Goal: Task Accomplishment & Management: Manage account settings

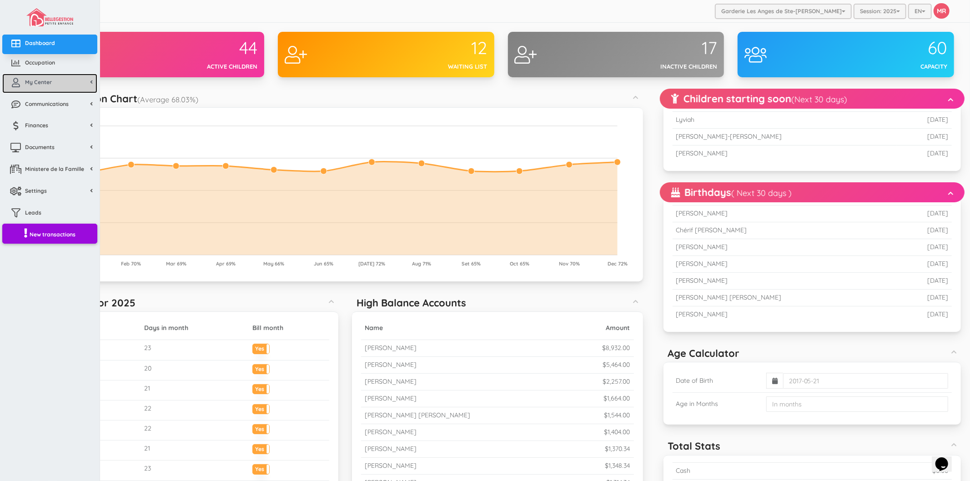
click at [33, 78] on span "My Center" at bounding box center [38, 82] width 27 height 8
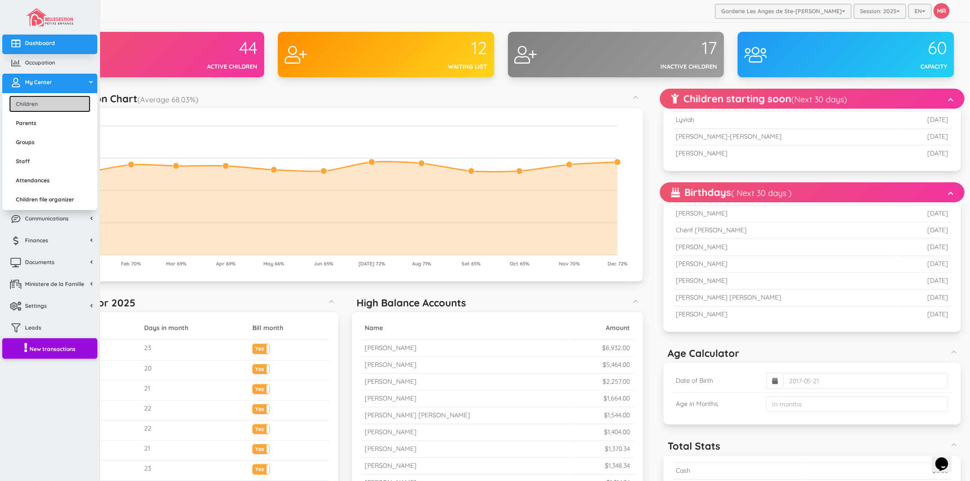
click at [41, 101] on link "Children" at bounding box center [49, 103] width 81 height 17
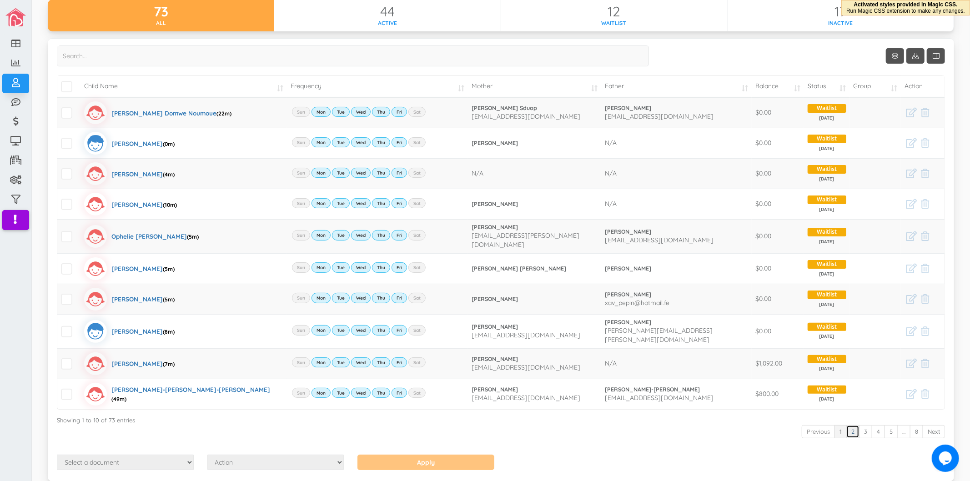
click at [847, 425] on link "2" at bounding box center [852, 431] width 13 height 13
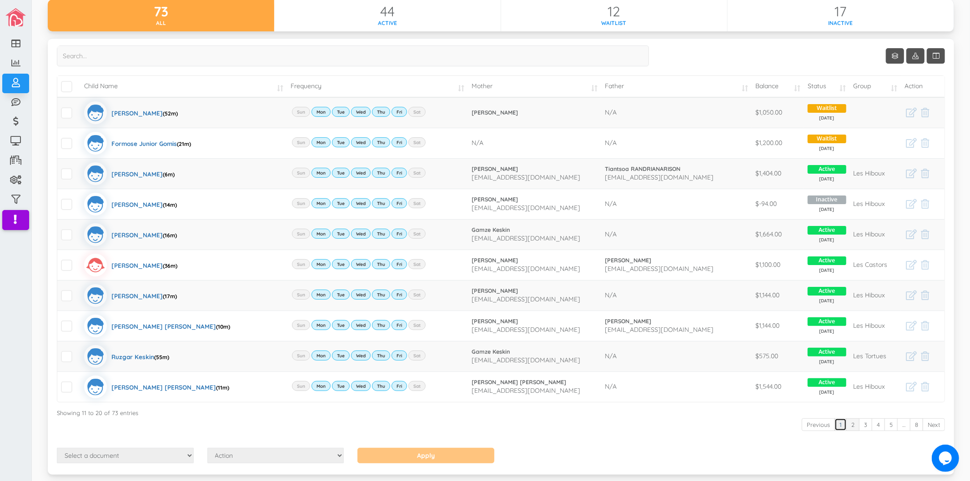
click at [834, 421] on link "1" at bounding box center [840, 424] width 12 height 13
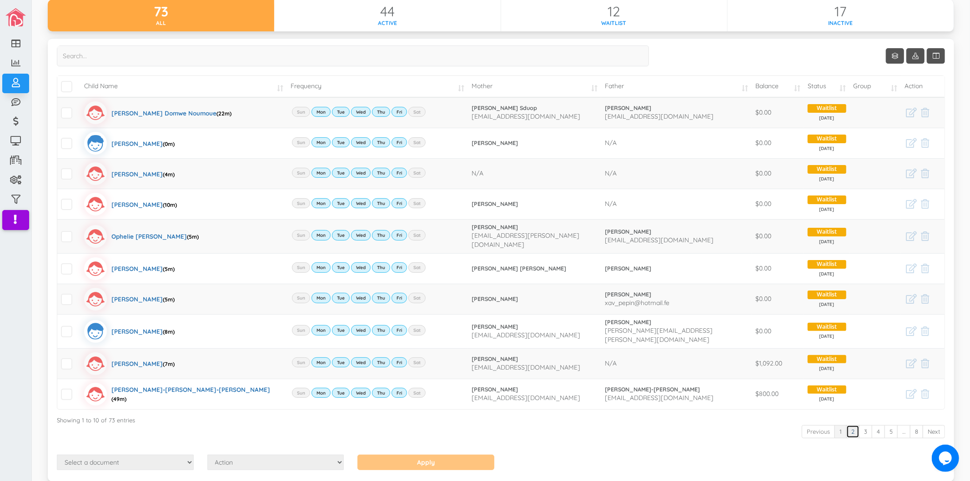
click at [846, 429] on link "2" at bounding box center [852, 431] width 13 height 13
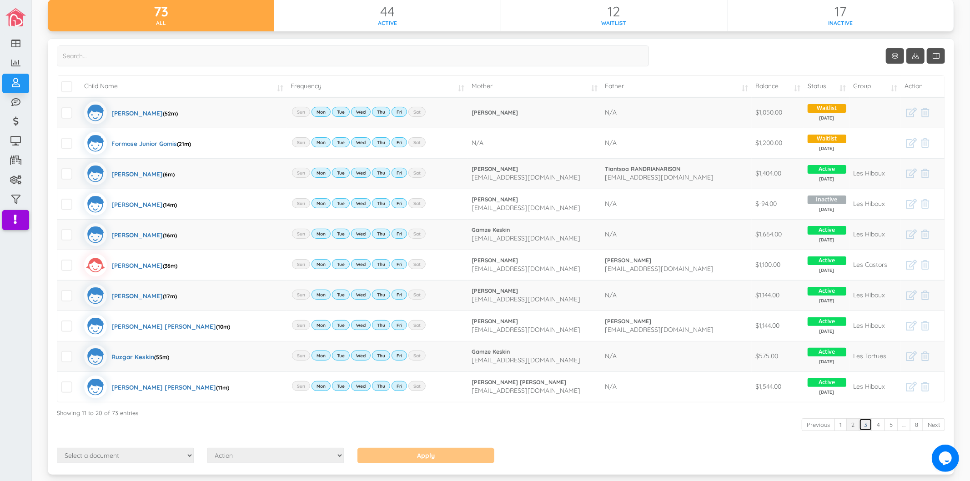
click at [861, 428] on link "3" at bounding box center [865, 424] width 13 height 13
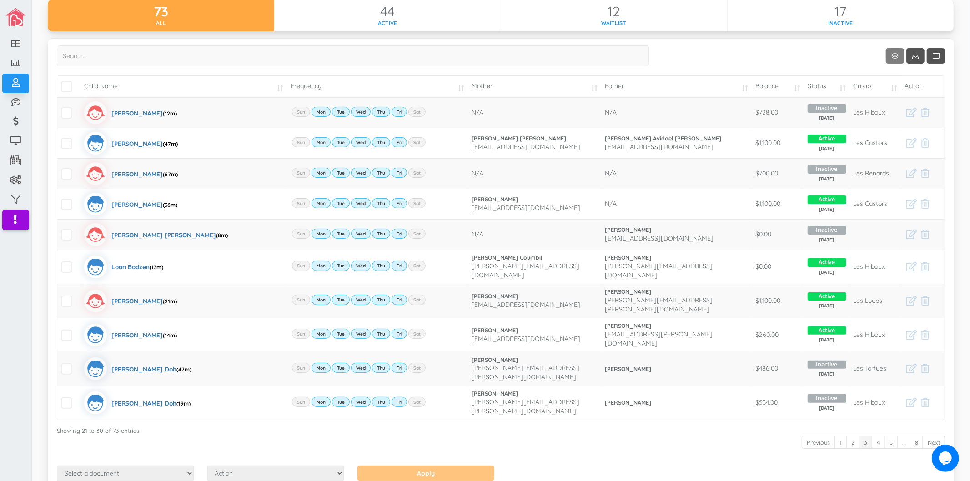
click at [890, 56] on link "Show 10 rows" at bounding box center [895, 55] width 18 height 15
click at [753, 54] on div at bounding box center [485, 240] width 970 height 481
click at [187, 49] on input "search" at bounding box center [353, 55] width 592 height 21
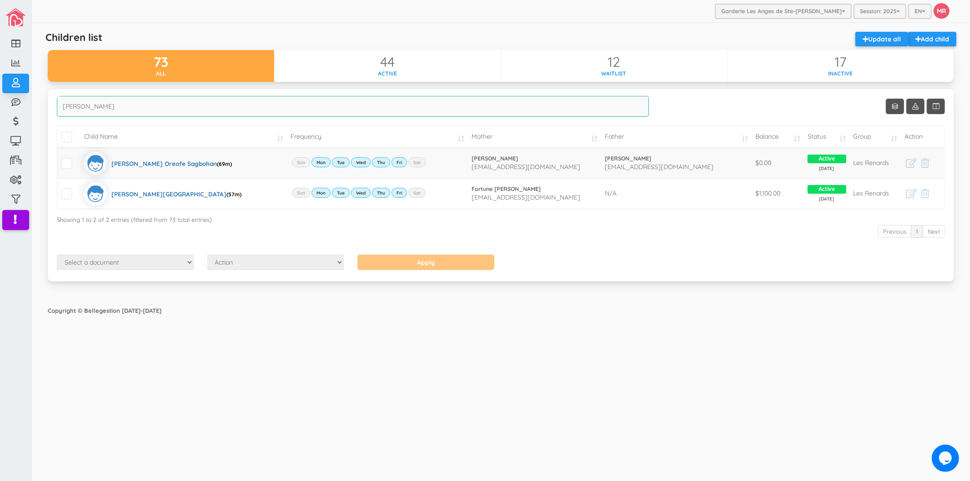
click at [138, 110] on input "elia" at bounding box center [353, 106] width 592 height 21
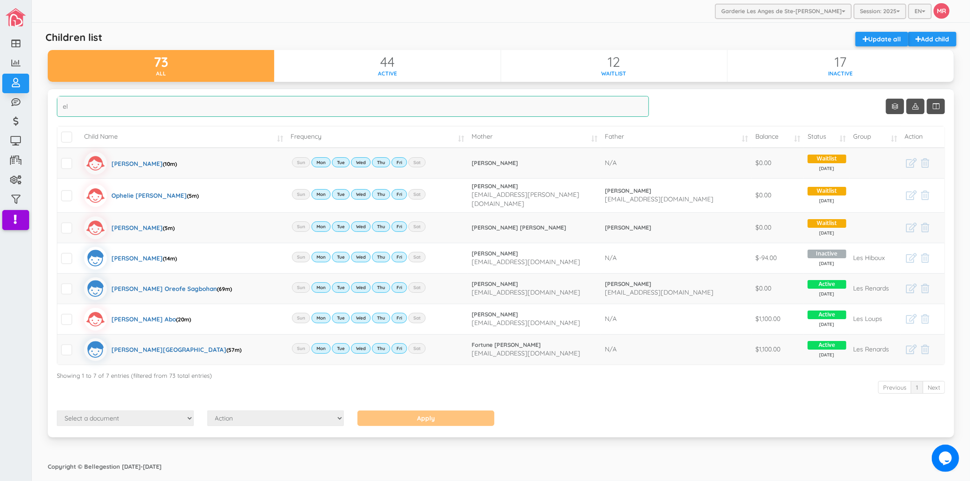
type input "e"
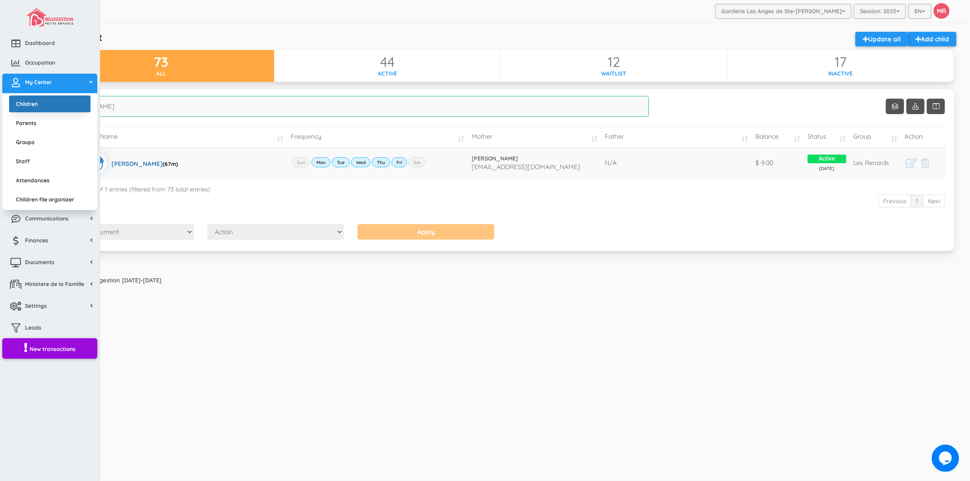
drag, startPoint x: 102, startPoint y: 110, endPoint x: 25, endPoint y: 106, distance: 77.4
click at [24, 106] on div "Dashboard Occupation My Center Children Parents Groups Staff Attendances Childr…" at bounding box center [485, 240] width 970 height 481
drag, startPoint x: 92, startPoint y: 106, endPoint x: 26, endPoint y: 108, distance: 65.5
click at [26, 108] on div "Dashboard Occupation My Center Children Parents Groups Staff Attendances Childr…" at bounding box center [485, 240] width 970 height 481
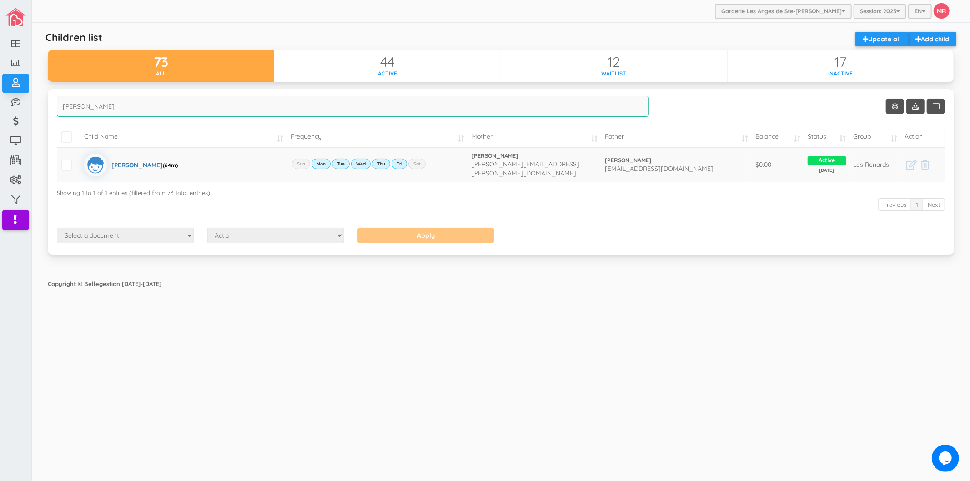
drag, startPoint x: 84, startPoint y: 104, endPoint x: 43, endPoint y: 106, distance: 41.5
click at [43, 106] on div "Show Columns Child Name Email Frequency Mother Father Appartment House Number S…" at bounding box center [501, 177] width 920 height 177
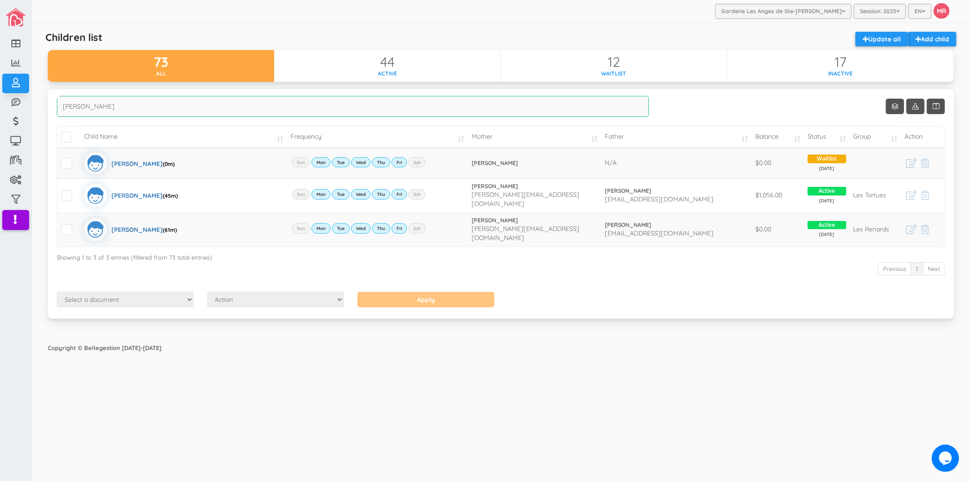
click at [376, 107] on input "liam" at bounding box center [353, 106] width 592 height 21
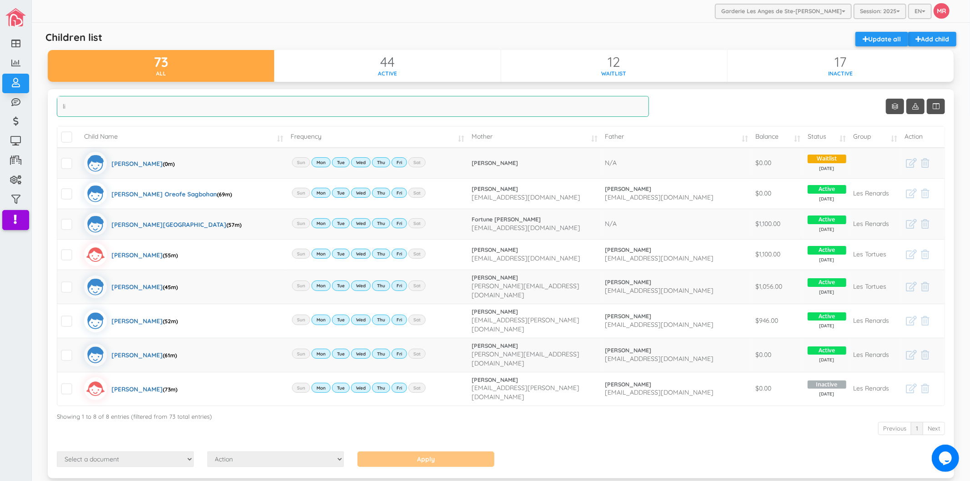
type input "l"
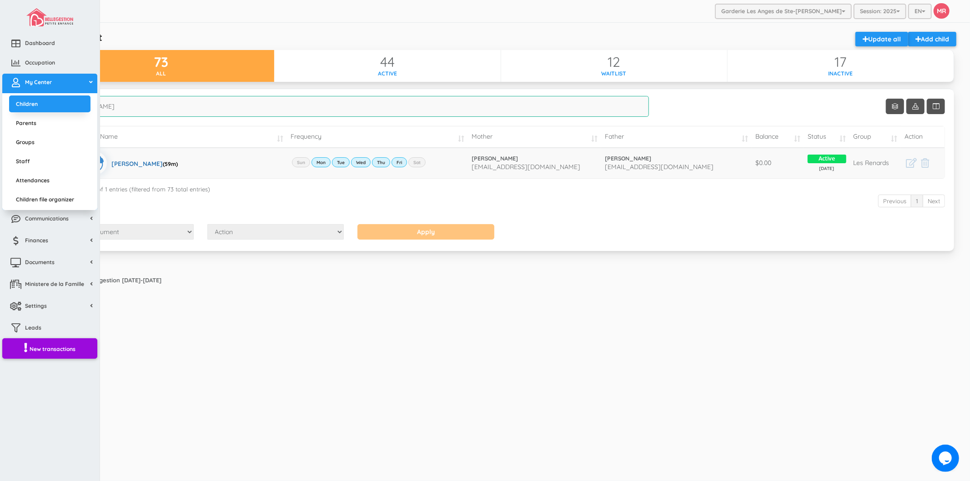
drag, startPoint x: 249, startPoint y: 110, endPoint x: 0, endPoint y: 106, distance: 249.2
click at [0, 106] on div "Dashboard Occupation My Center Children Parents Groups Staff Attendances Childr…" at bounding box center [485, 240] width 970 height 481
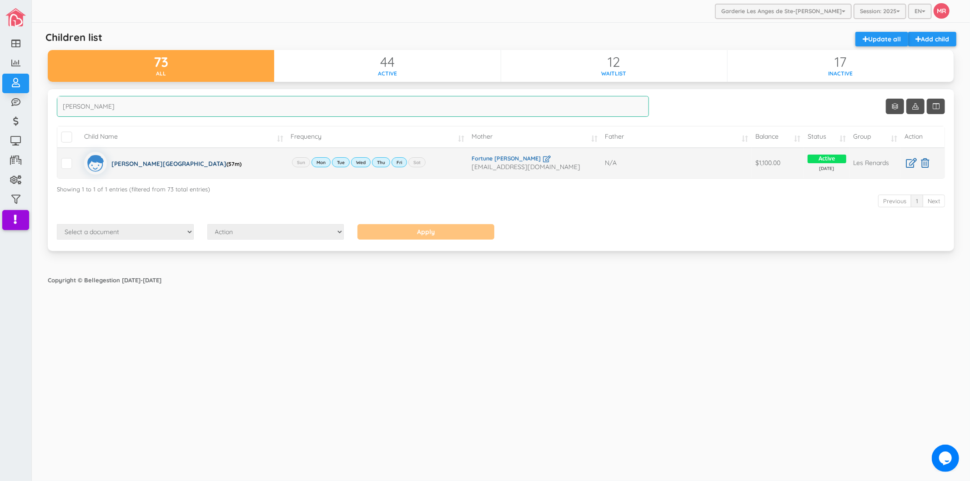
type input "elias"
click at [434, 428] on div "Garderie Les Anges de Ste-Therese Garderie Les Anges de Ste-Therese Garderie Le…" at bounding box center [501, 240] width 938 height 481
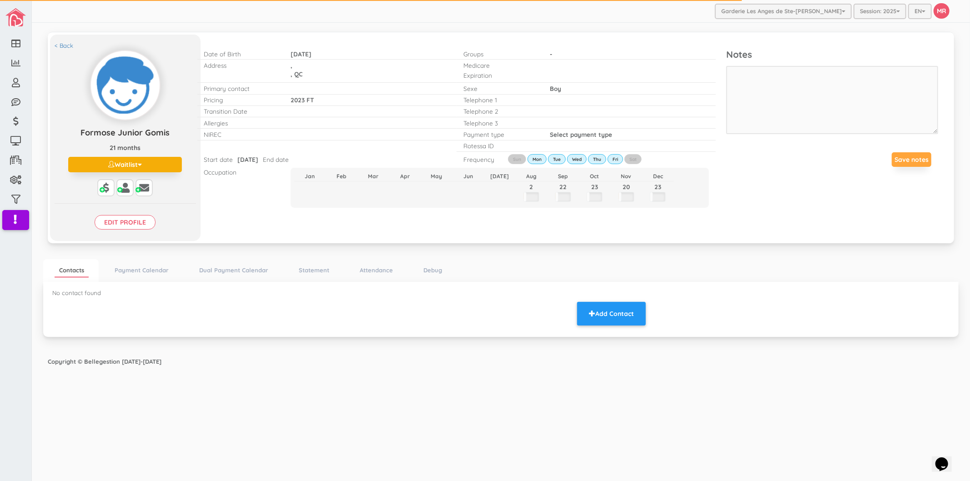
click at [172, 156] on div "< Back Formose Junior Gomis Formose Junior Gomis 21 months Waitlist Active Inac…" at bounding box center [125, 138] width 150 height 206
click at [169, 162] on button "Waitlist" at bounding box center [125, 164] width 114 height 15
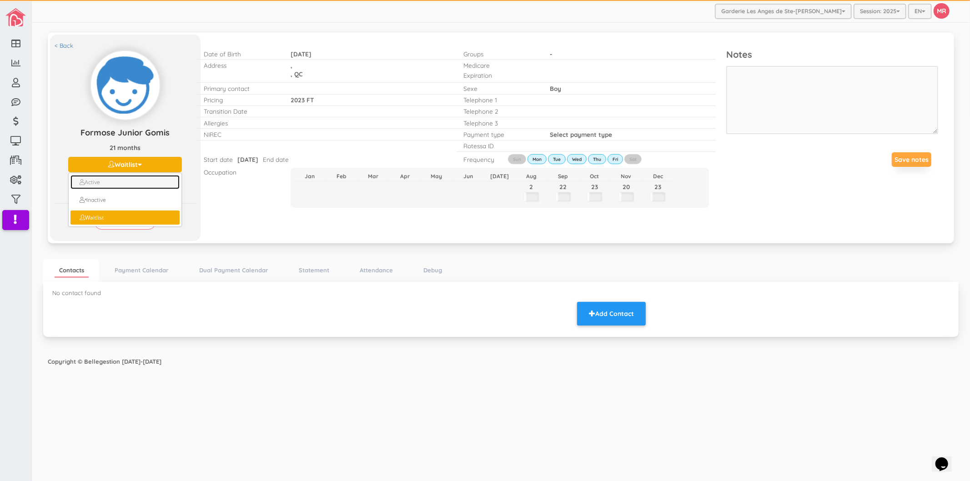
click at [150, 180] on link "Active" at bounding box center [124, 182] width 109 height 14
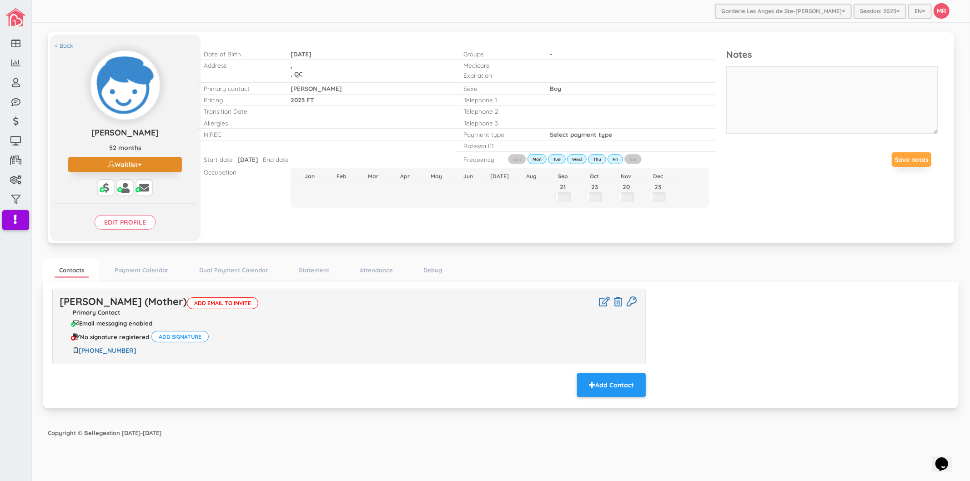
click at [145, 162] on button "Waitlist" at bounding box center [125, 164] width 114 height 15
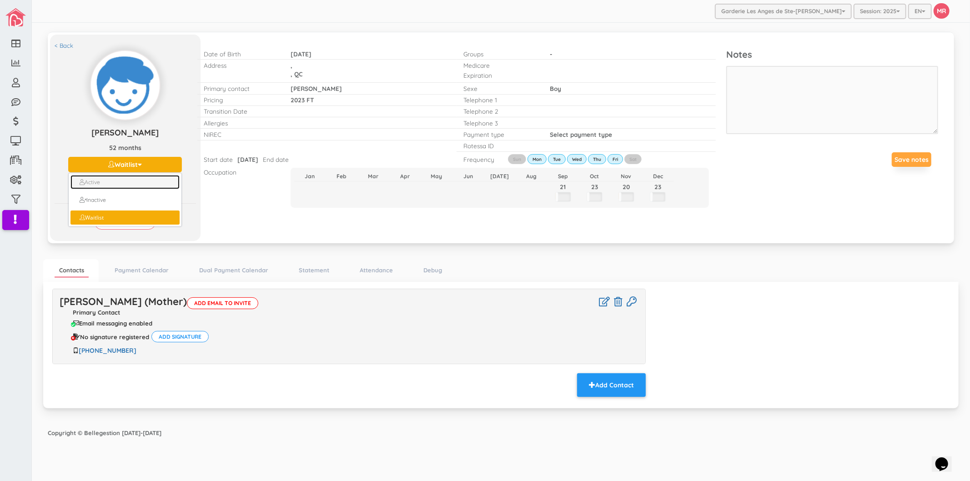
click at [125, 185] on link "Active" at bounding box center [124, 182] width 109 height 14
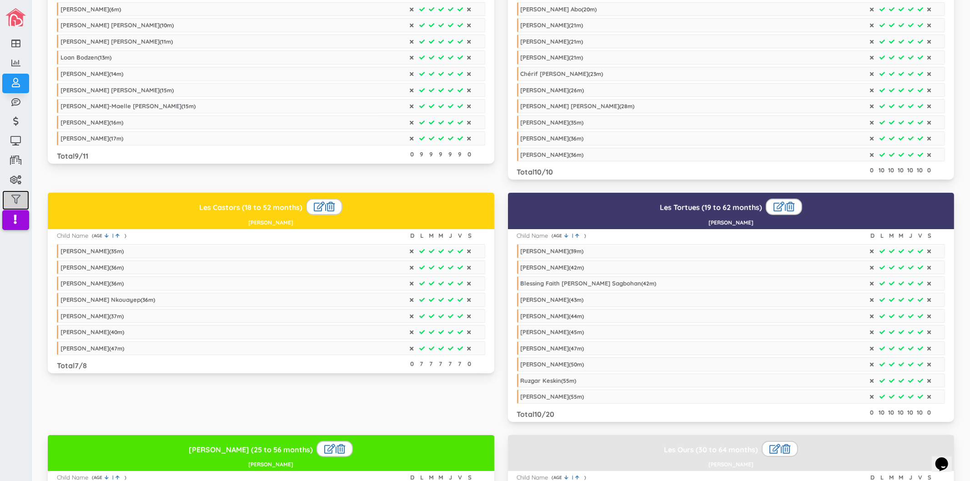
scroll to position [19, 0]
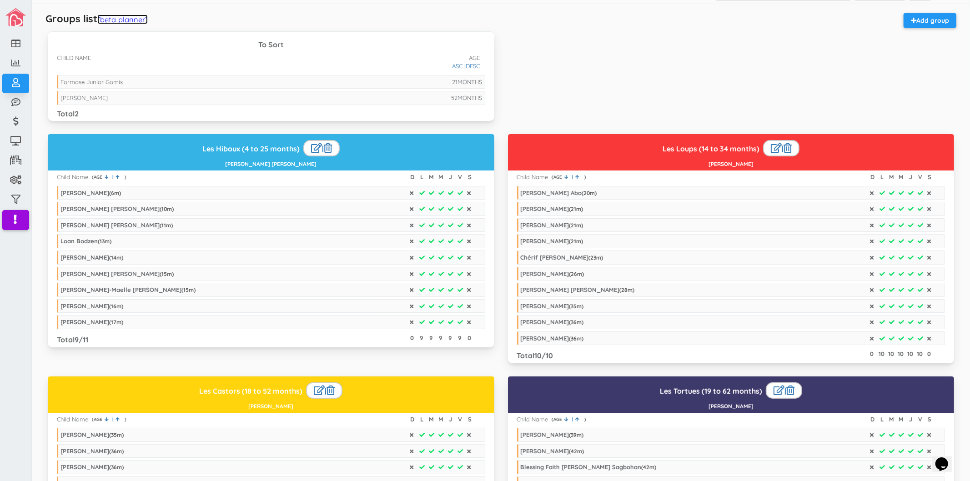
click at [110, 21] on link "(beta planner)" at bounding box center [122, 20] width 50 height 10
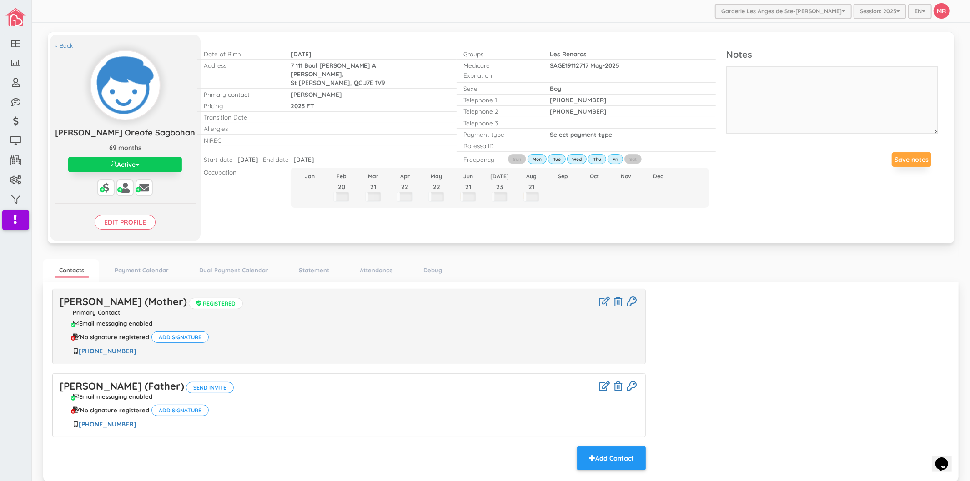
click at [176, 160] on button "Active" at bounding box center [125, 164] width 114 height 15
click at [106, 199] on link "Inactive" at bounding box center [124, 200] width 109 height 14
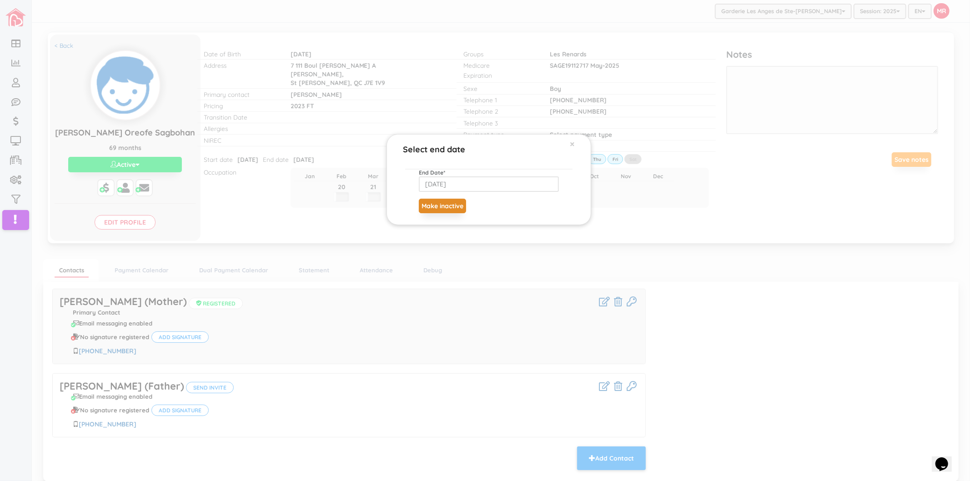
click at [451, 206] on button "Make inactive" at bounding box center [442, 206] width 47 height 15
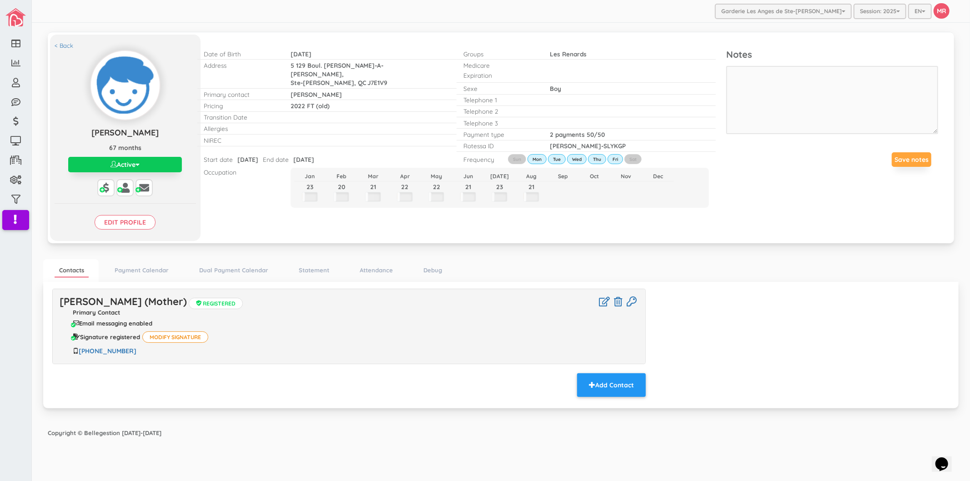
click at [133, 170] on button "Active" at bounding box center [125, 164] width 114 height 15
click at [105, 202] on link "Inactive" at bounding box center [124, 200] width 109 height 14
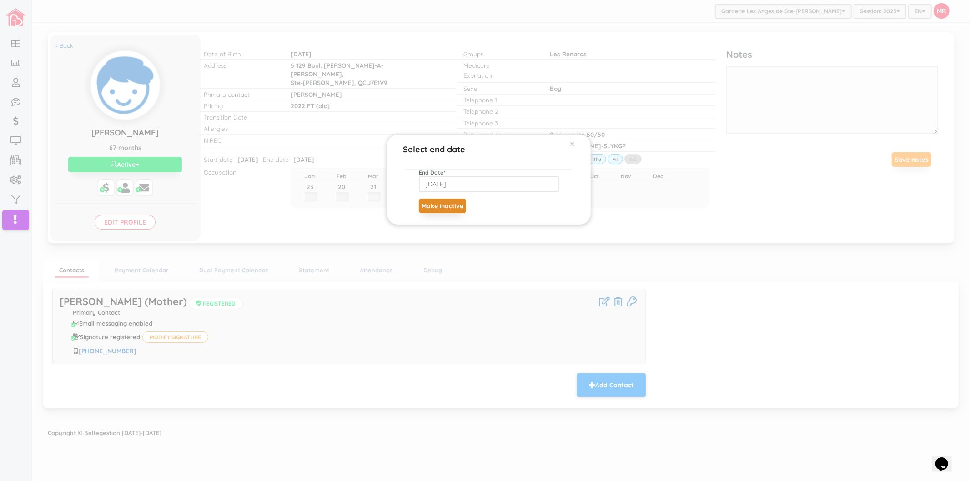
click at [436, 202] on button "Make inactive" at bounding box center [442, 206] width 47 height 15
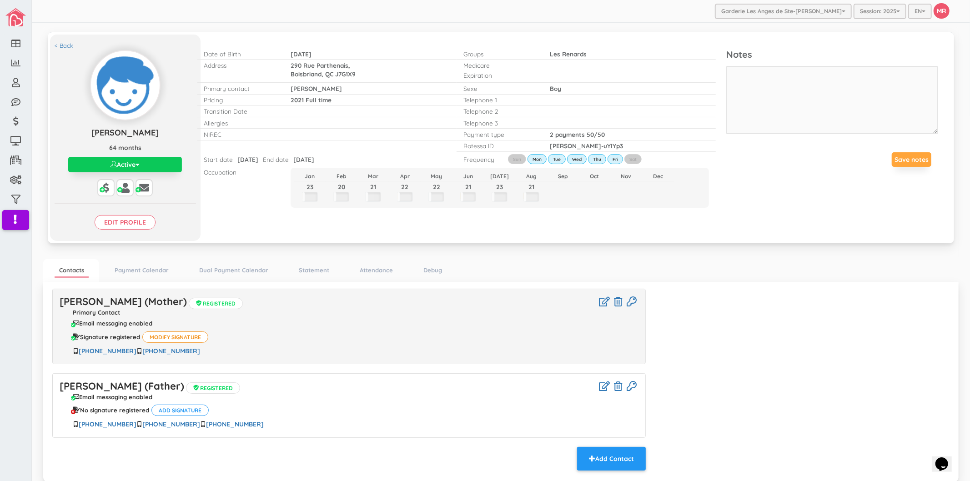
click at [140, 164] on button "Active" at bounding box center [125, 164] width 114 height 15
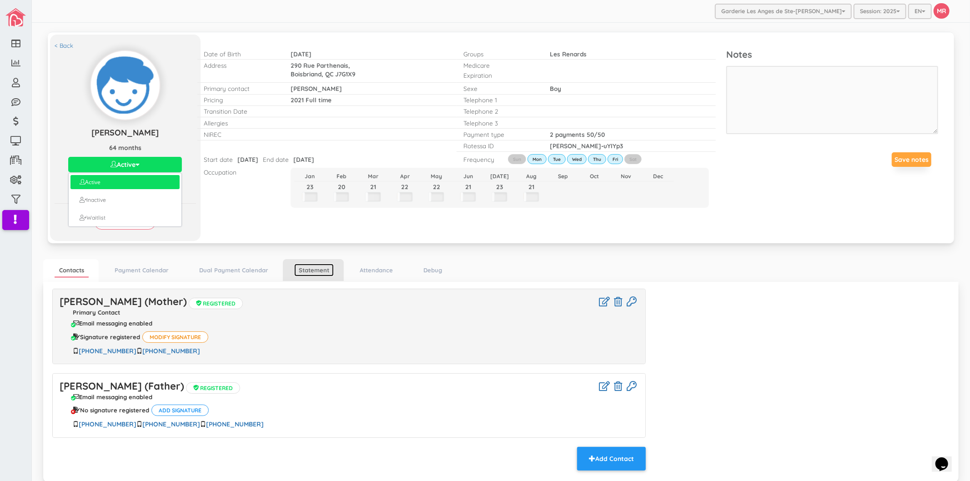
click at [307, 269] on link "Statement" at bounding box center [314, 270] width 40 height 13
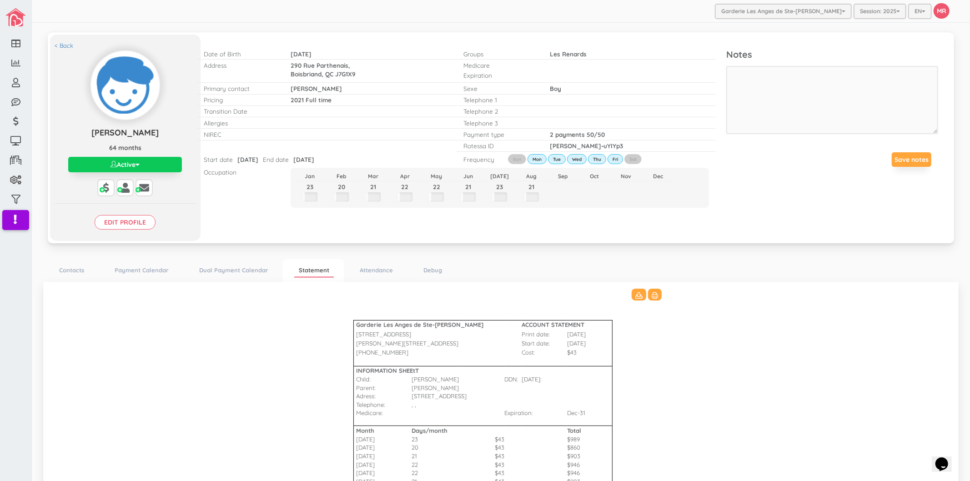
click at [165, 164] on button "Active" at bounding box center [125, 164] width 114 height 15
click at [117, 198] on link "Inactive" at bounding box center [124, 200] width 109 height 14
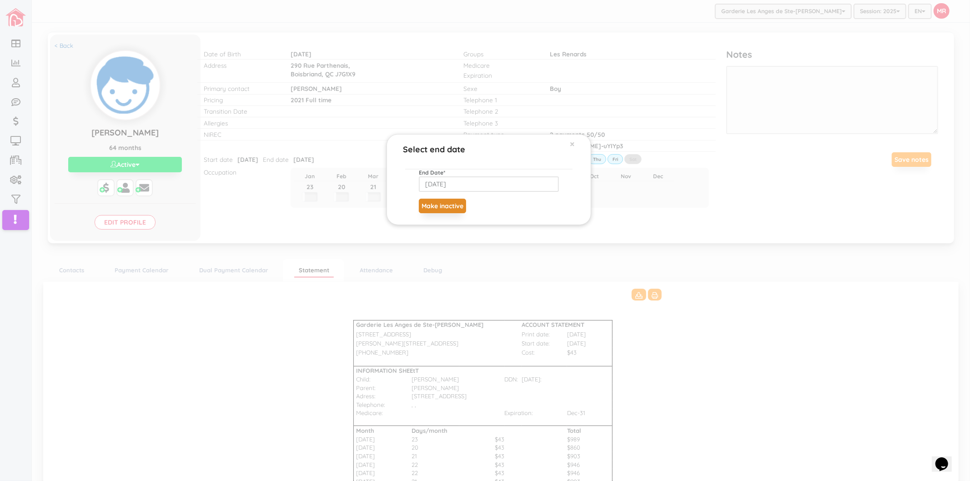
click at [432, 202] on button "Make inactive" at bounding box center [442, 206] width 47 height 15
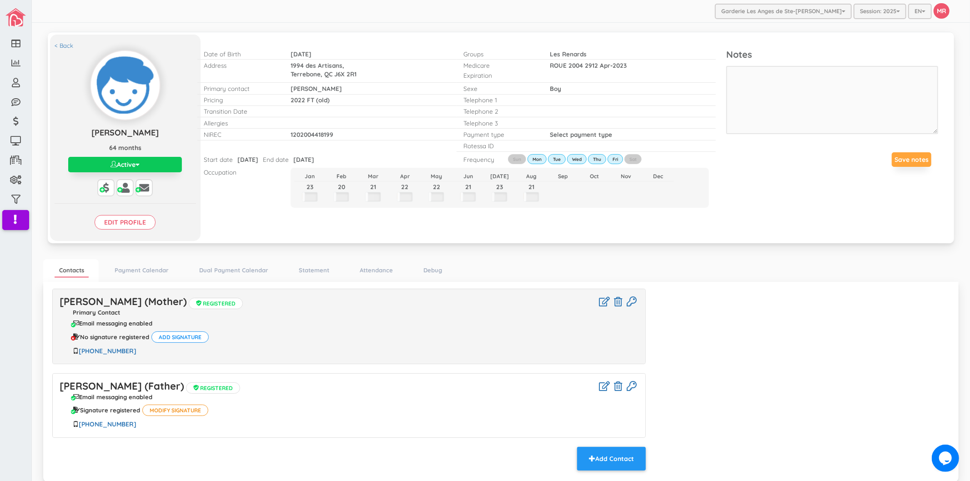
click at [178, 165] on button "Active" at bounding box center [125, 164] width 114 height 15
click at [99, 201] on link "Inactive" at bounding box center [124, 200] width 109 height 14
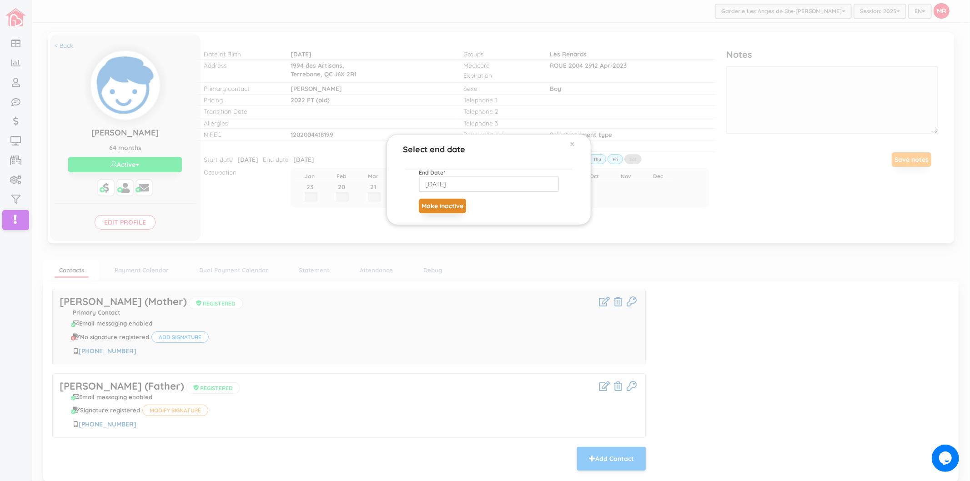
click at [451, 209] on button "Make inactive" at bounding box center [442, 206] width 47 height 15
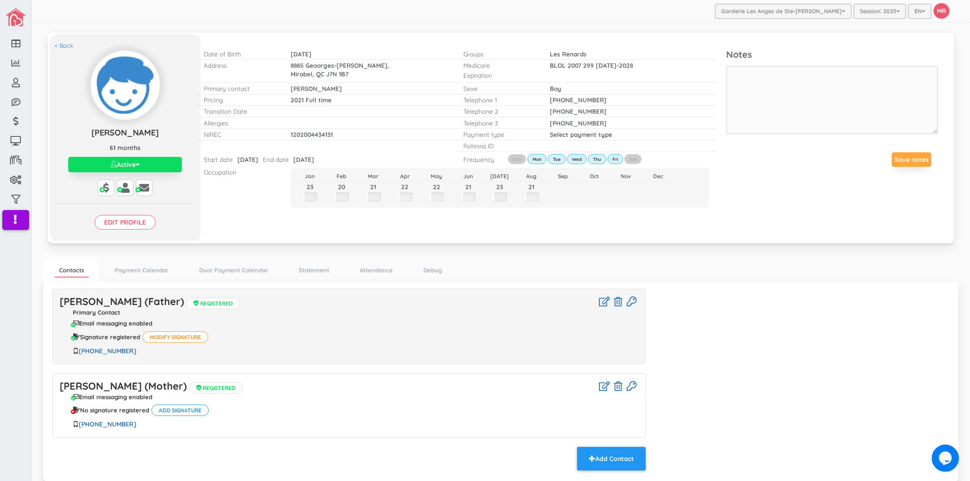
click at [183, 171] on div "Active Active Inactive Waitlist" at bounding box center [125, 164] width 141 height 15
click at [166, 164] on button "Active" at bounding box center [125, 164] width 114 height 15
click at [114, 199] on link "Inactive" at bounding box center [124, 200] width 109 height 14
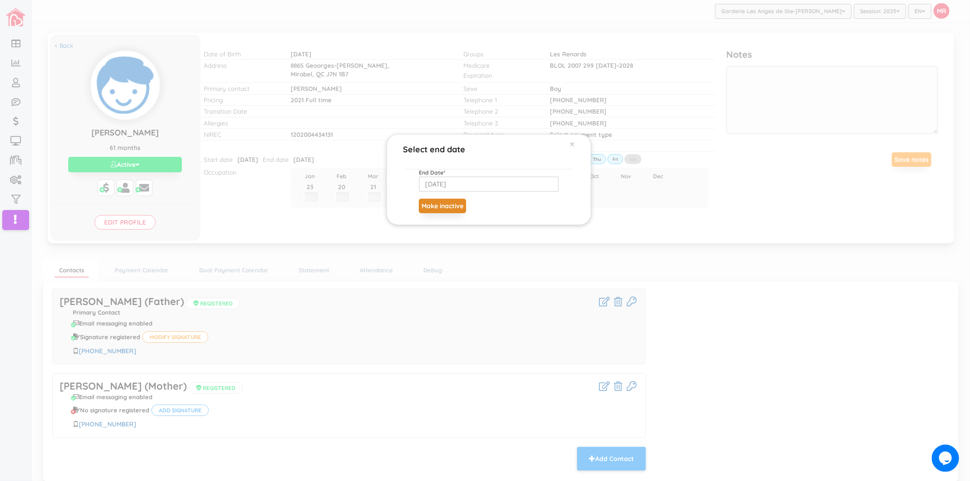
drag, startPoint x: 457, startPoint y: 211, endPoint x: 462, endPoint y: 140, distance: 71.6
click at [456, 211] on button "Make inactive" at bounding box center [442, 206] width 47 height 15
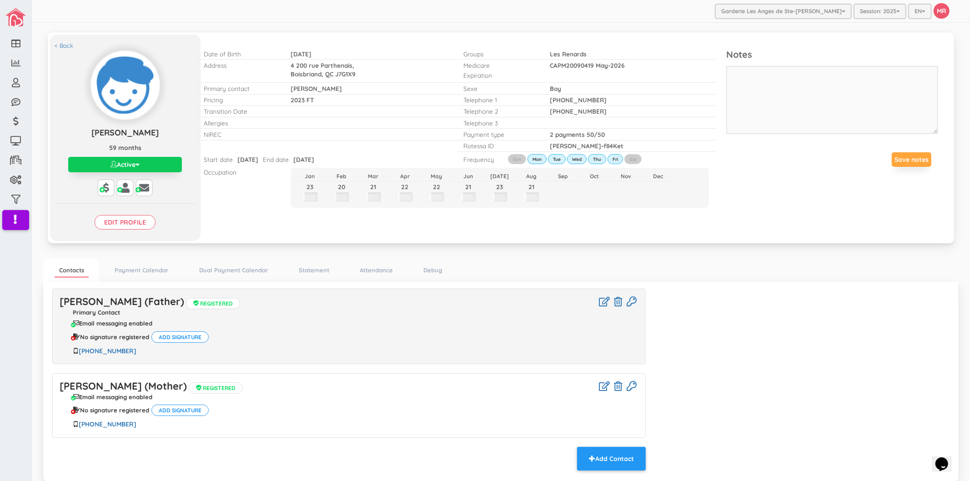
click at [134, 166] on button "Active" at bounding box center [125, 164] width 114 height 15
click at [109, 198] on link "Inactive" at bounding box center [124, 200] width 109 height 14
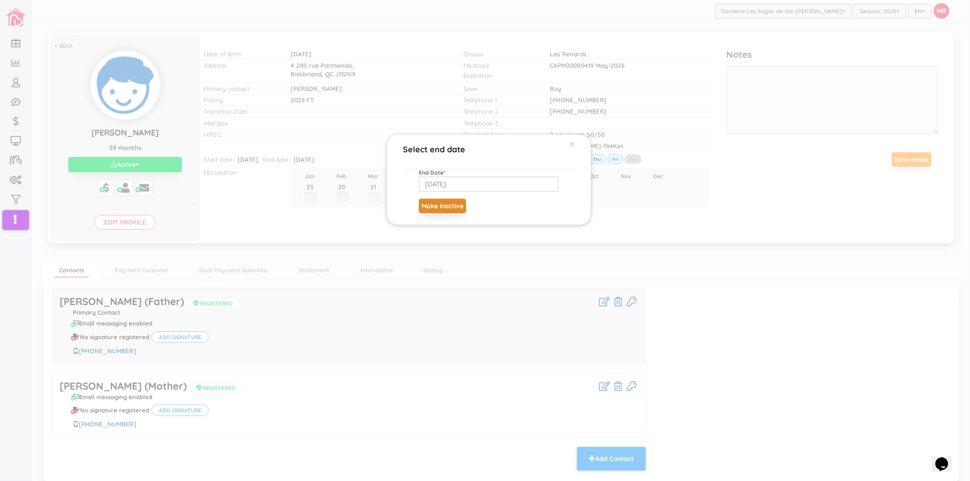
click at [448, 201] on button "Make inactive" at bounding box center [442, 206] width 47 height 15
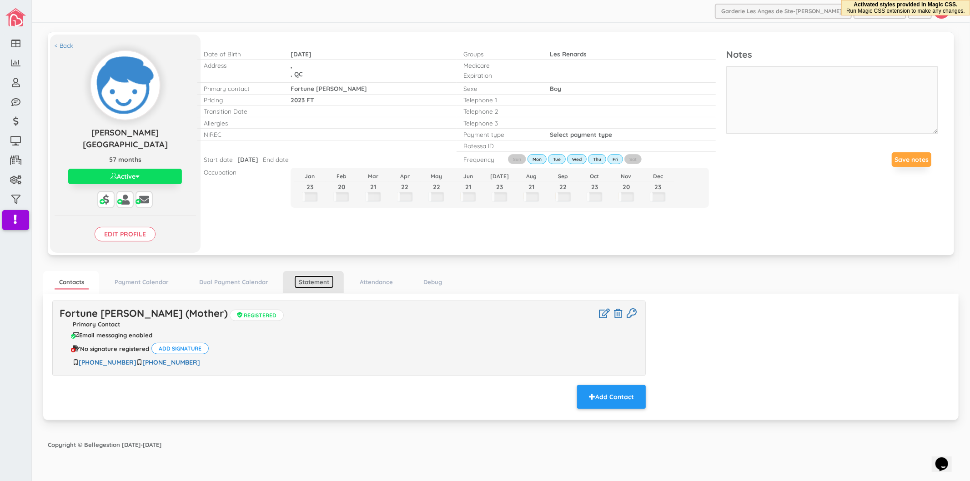
click at [320, 276] on link "Statement" at bounding box center [314, 282] width 40 height 13
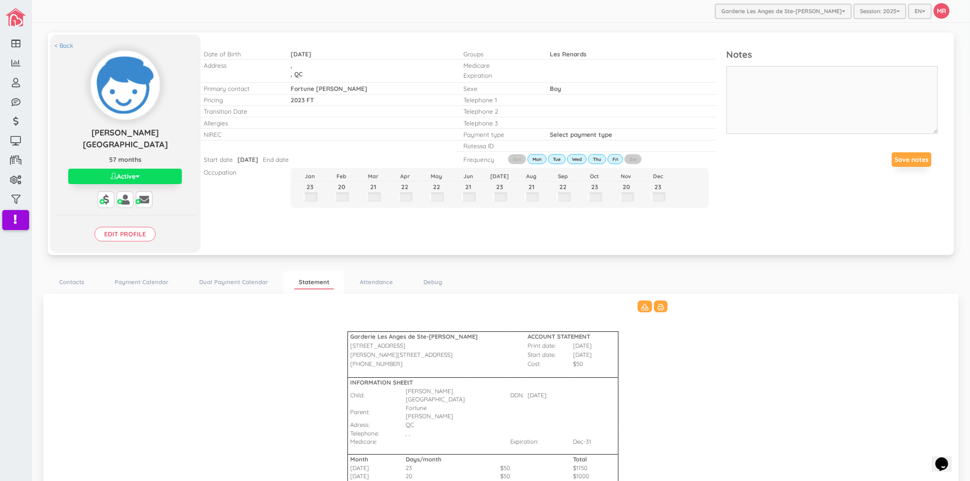
click at [184, 156] on div "< Back Elias Daniel Nzekon Wandji Elias Daniel Nzekon Wandji 57 months Active A…" at bounding box center [125, 144] width 150 height 218
click at [176, 169] on button "Active" at bounding box center [125, 176] width 114 height 15
click at [126, 205] on link "Inactive" at bounding box center [124, 212] width 109 height 14
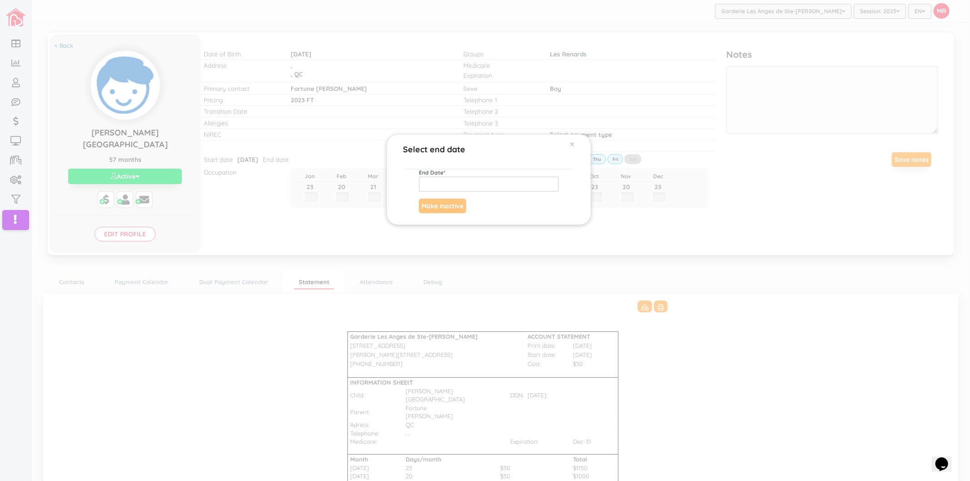
click at [534, 262] on div "Select end date × End Date * Make inactive" at bounding box center [485, 240] width 970 height 481
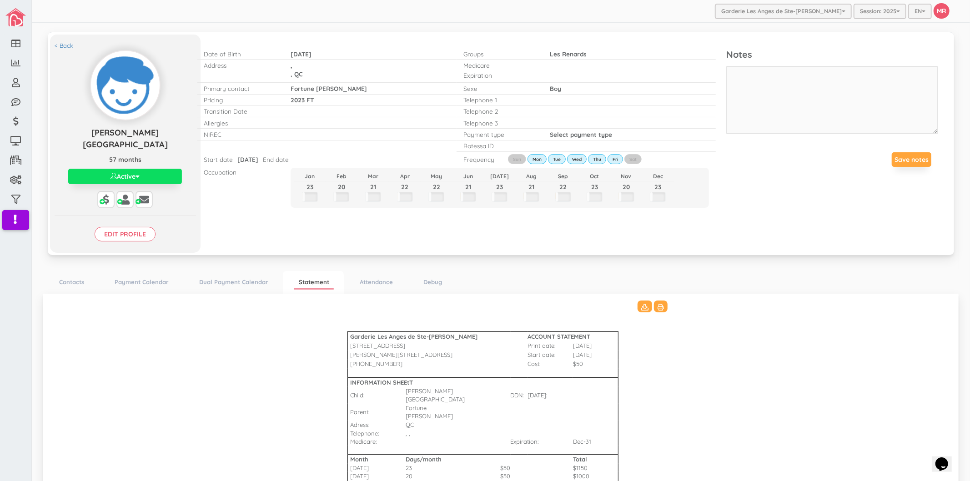
click at [71, 45] on link "< Back" at bounding box center [64, 45] width 19 height 9
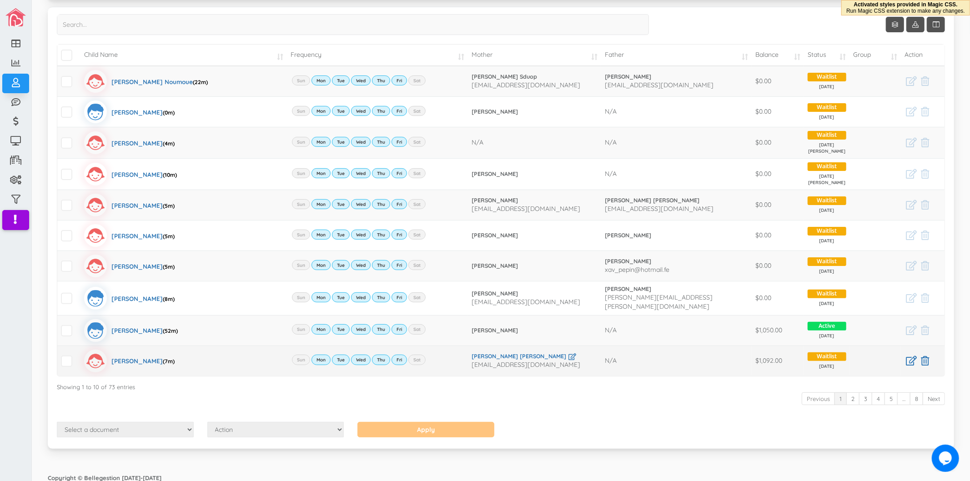
scroll to position [83, 0]
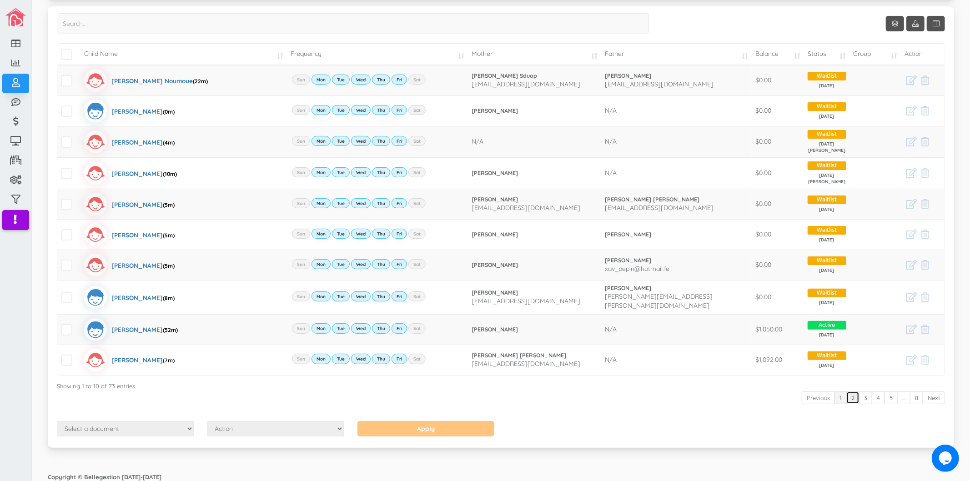
click at [846, 396] on link "2" at bounding box center [852, 397] width 13 height 13
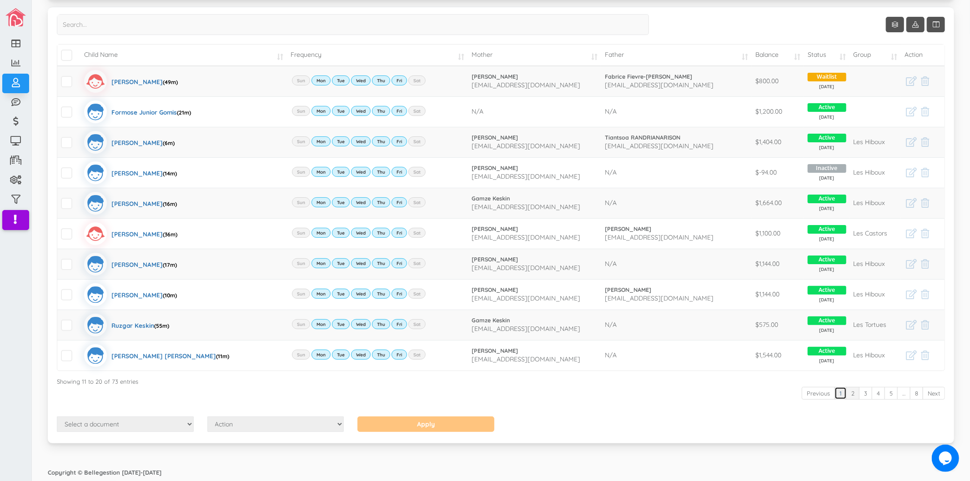
click at [835, 398] on link "1" at bounding box center [840, 393] width 12 height 13
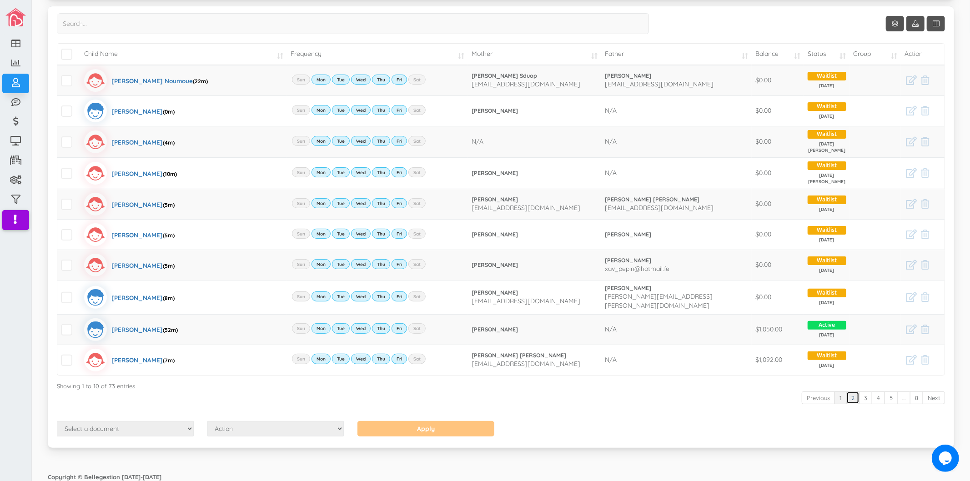
click at [846, 396] on link "2" at bounding box center [852, 397] width 13 height 13
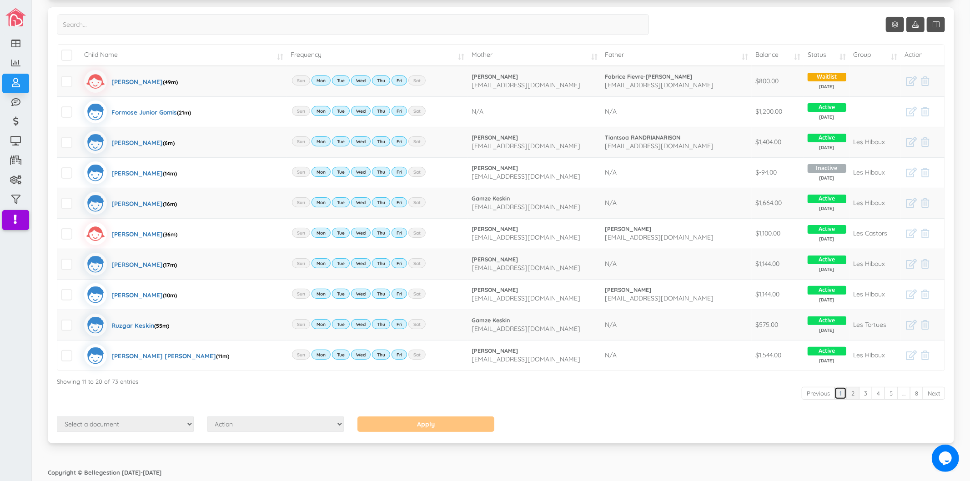
click at [834, 391] on link "1" at bounding box center [840, 393] width 12 height 13
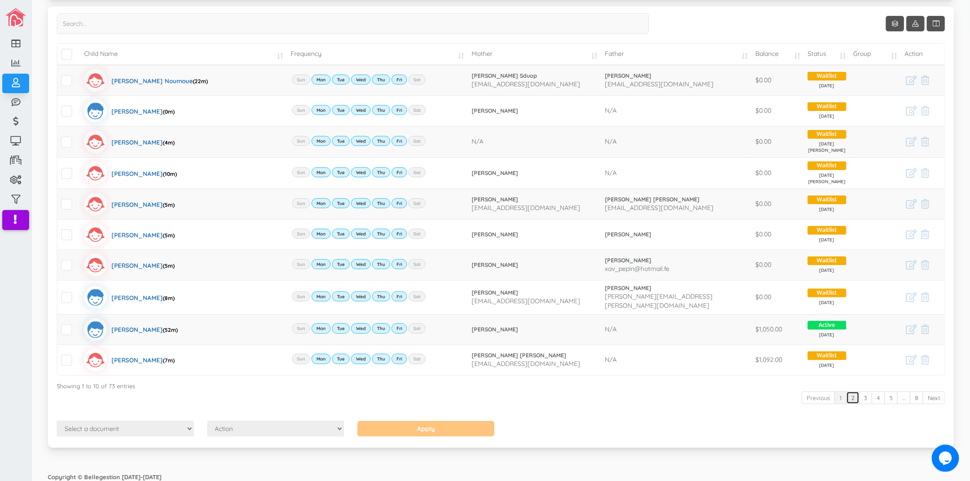
click at [847, 396] on link "2" at bounding box center [852, 397] width 13 height 13
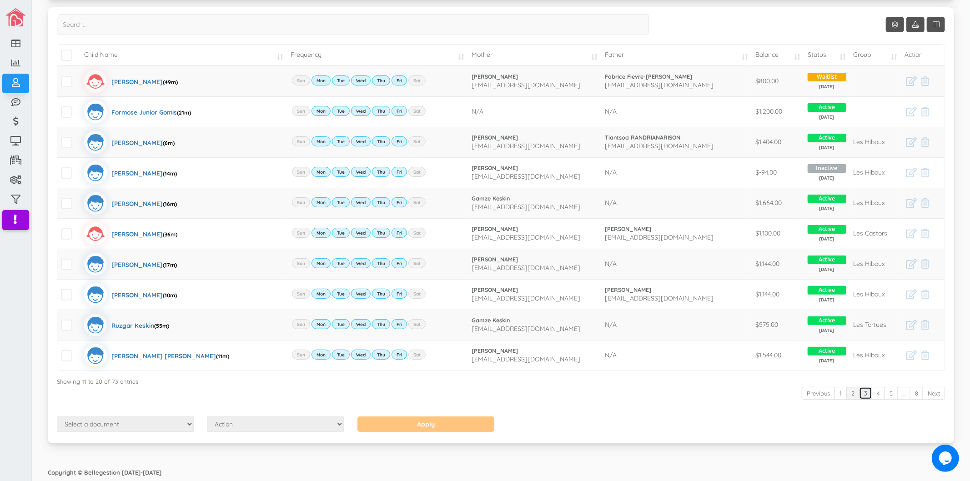
click at [859, 392] on link "3" at bounding box center [865, 393] width 13 height 13
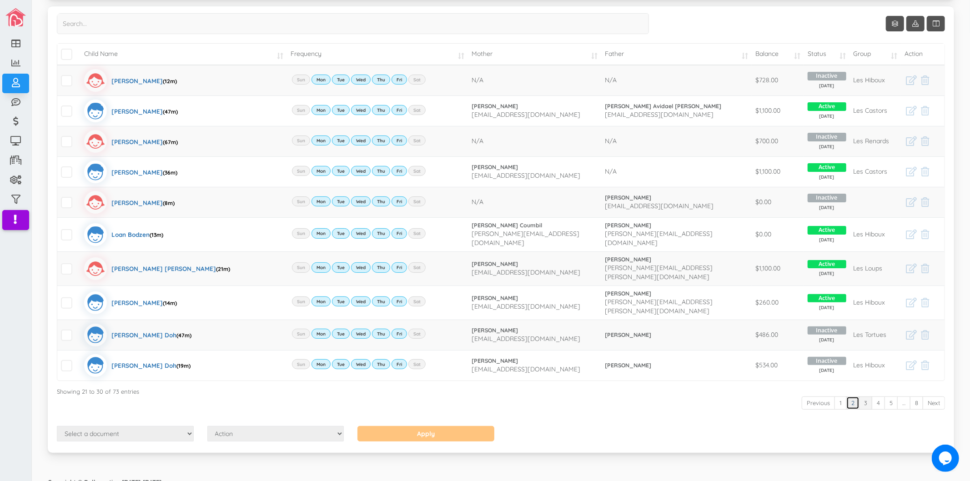
click at [846, 396] on link "2" at bounding box center [852, 402] width 13 height 13
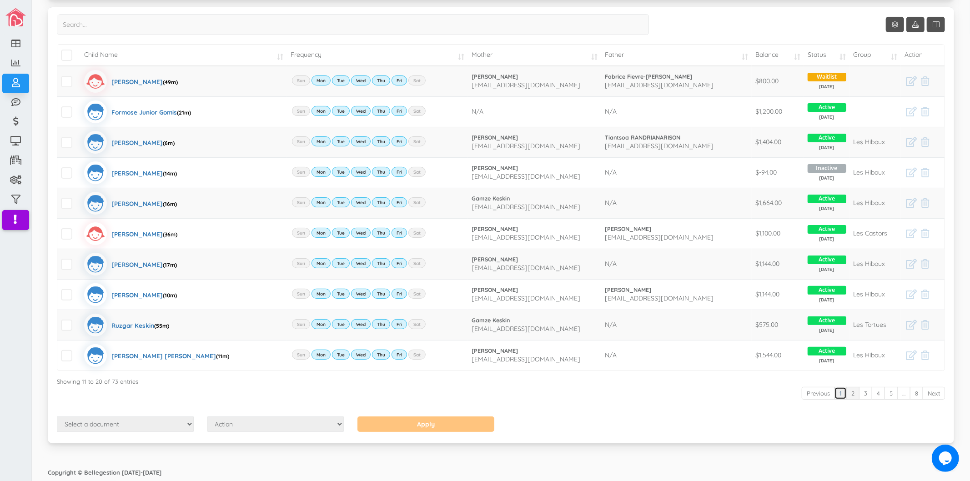
click at [834, 395] on link "1" at bounding box center [840, 393] width 12 height 13
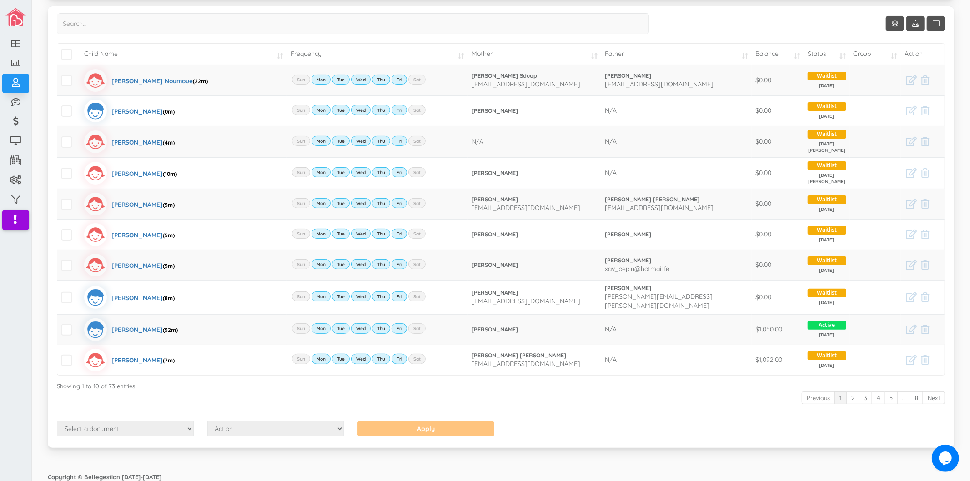
scroll to position [0, 0]
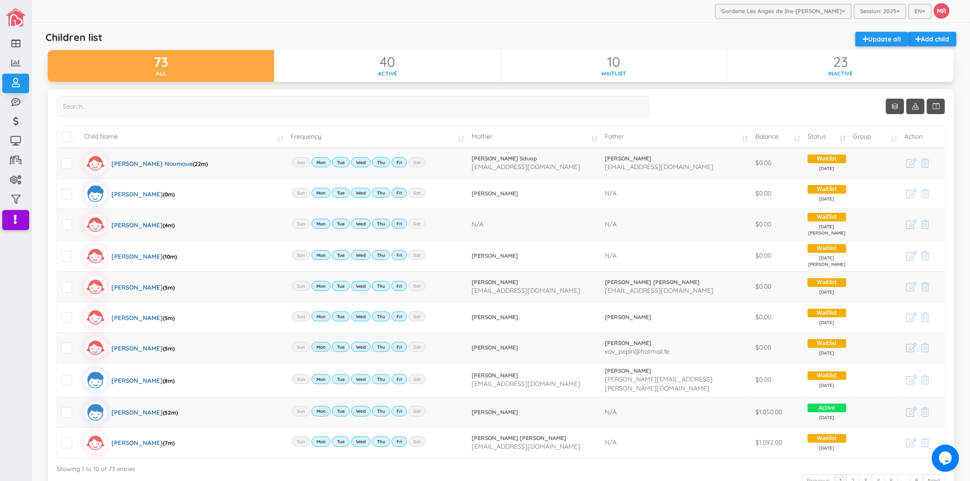
click at [638, 17] on div "Garderie Les Anges de Ste-Therese Garderie Les Anges de Ste-Therese Garderie Le…" at bounding box center [501, 11] width 938 height 23
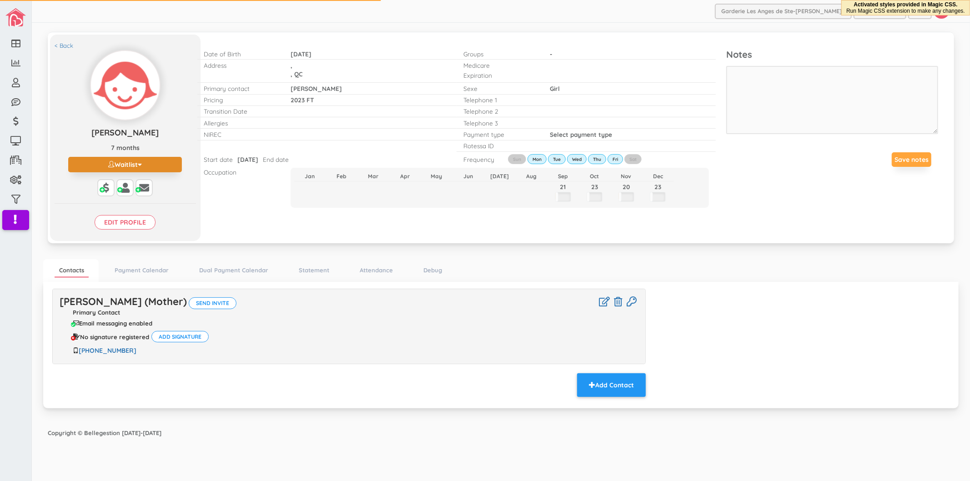
click at [130, 162] on button "Waitlist" at bounding box center [125, 164] width 114 height 15
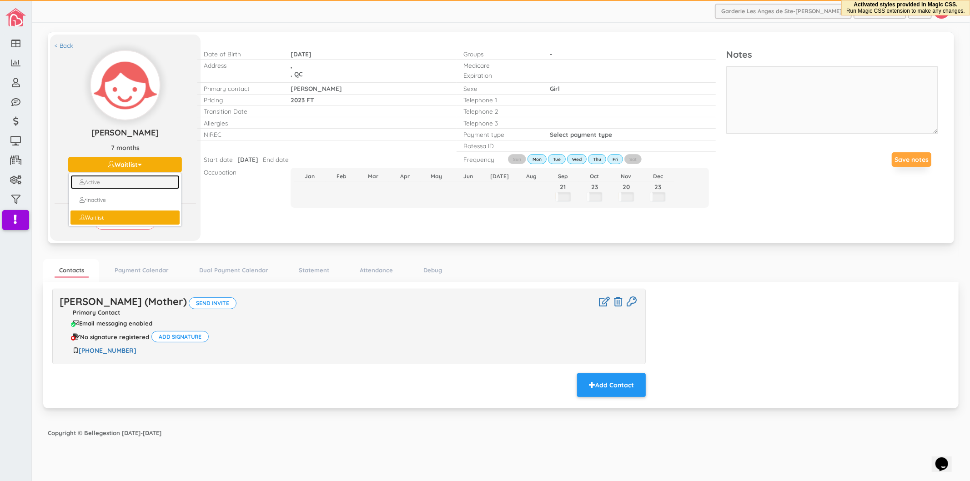
click at [124, 185] on link "Active" at bounding box center [124, 182] width 109 height 14
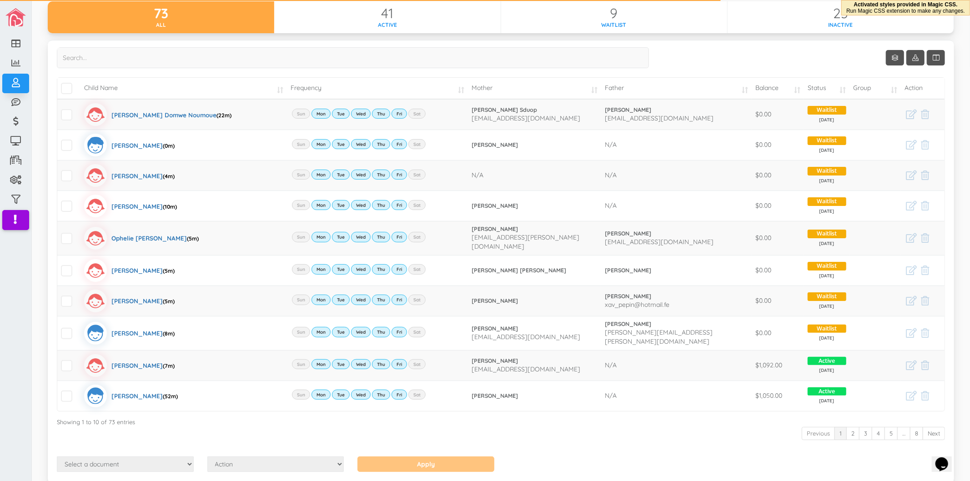
scroll to position [83, 0]
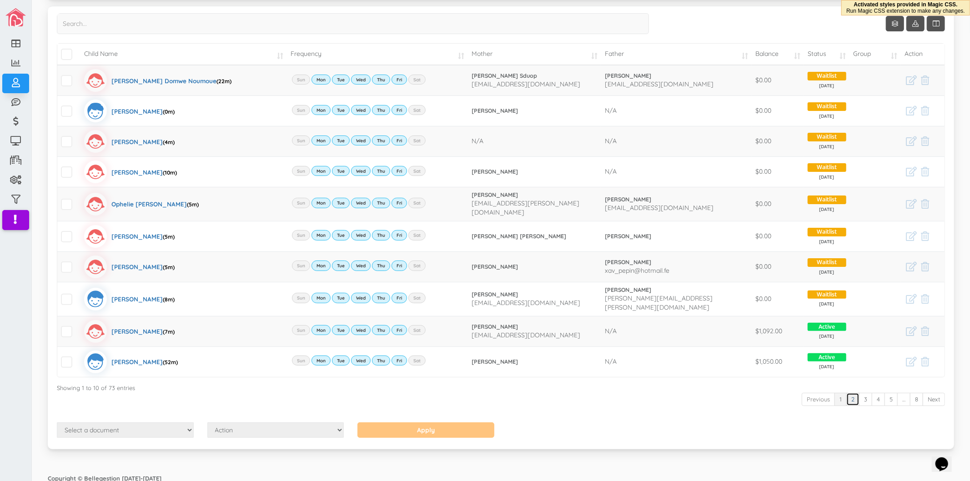
click at [847, 396] on link "2" at bounding box center [852, 399] width 13 height 13
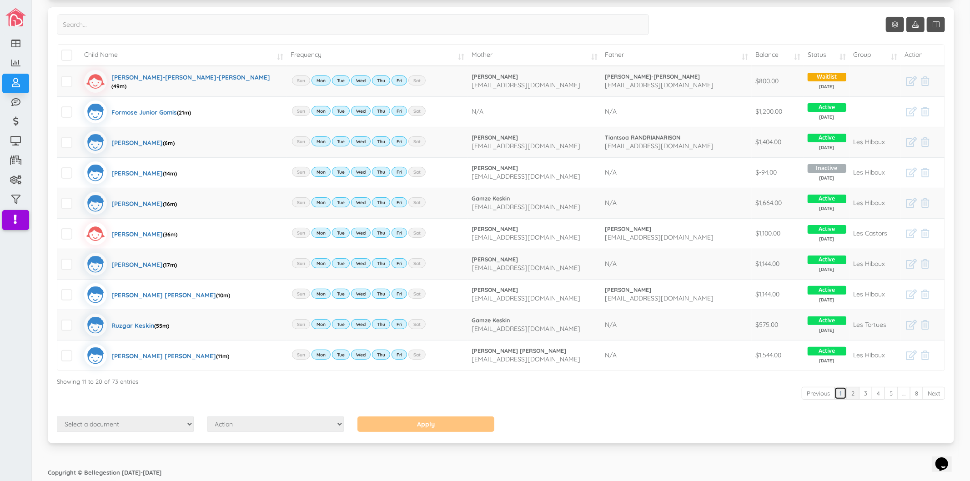
click at [834, 392] on link "1" at bounding box center [840, 393] width 12 height 13
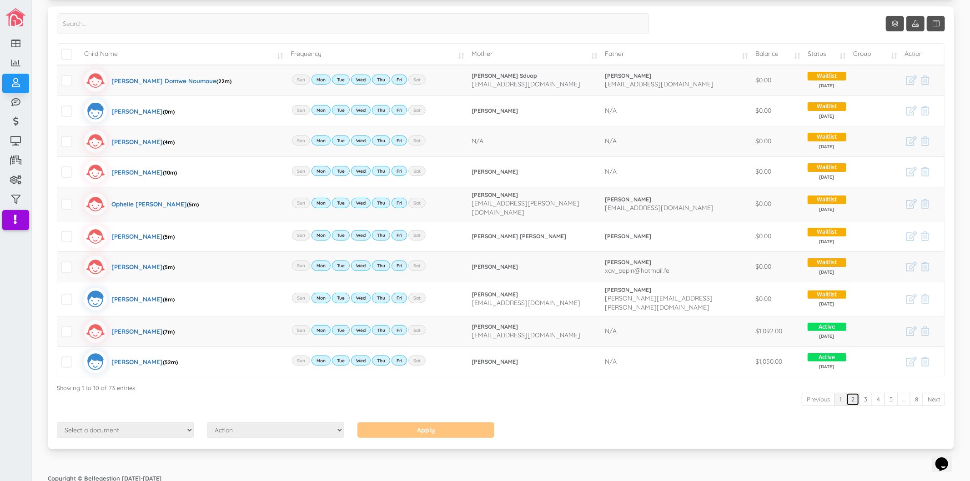
click at [847, 393] on link "2" at bounding box center [852, 399] width 13 height 13
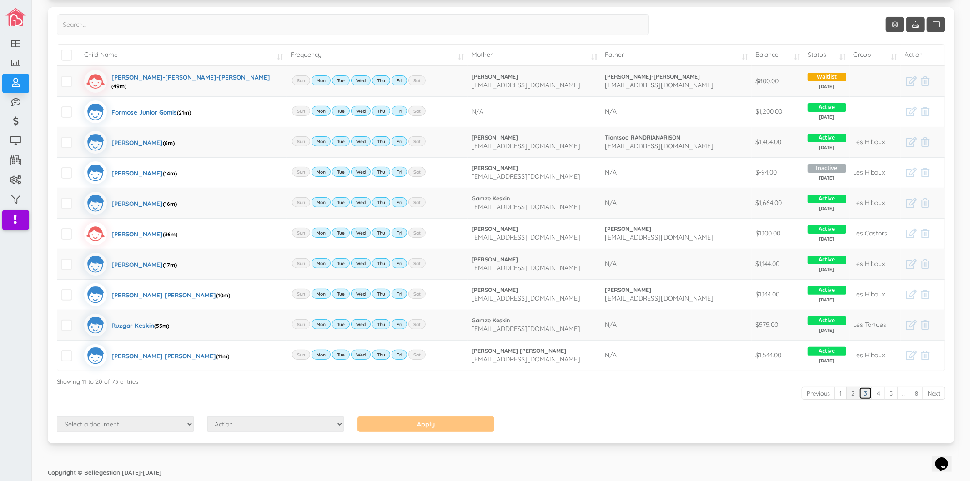
click at [862, 394] on link "3" at bounding box center [865, 393] width 13 height 13
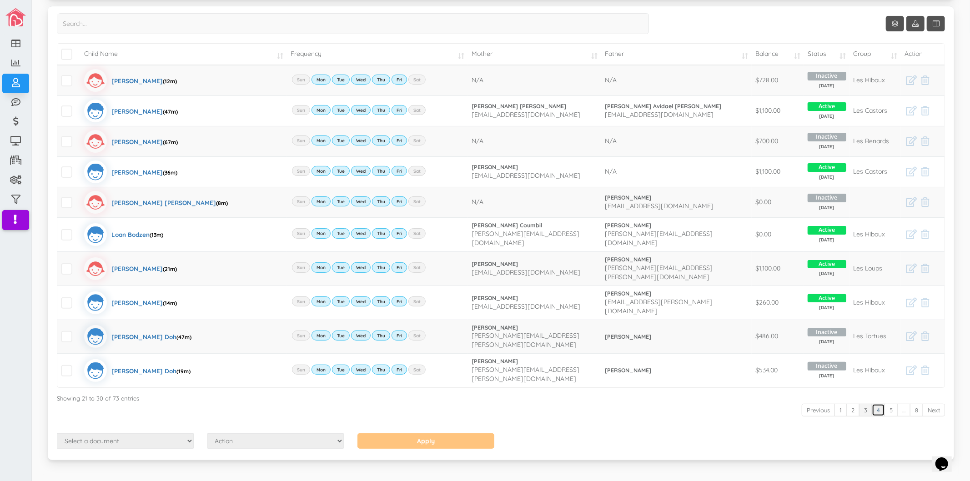
click at [872, 404] on link "4" at bounding box center [878, 410] width 13 height 13
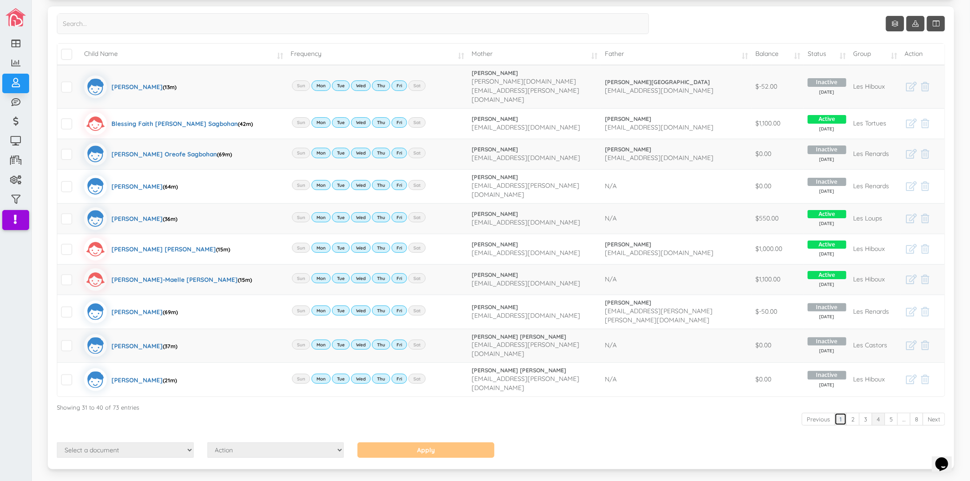
click at [834, 413] on link "1" at bounding box center [840, 419] width 12 height 13
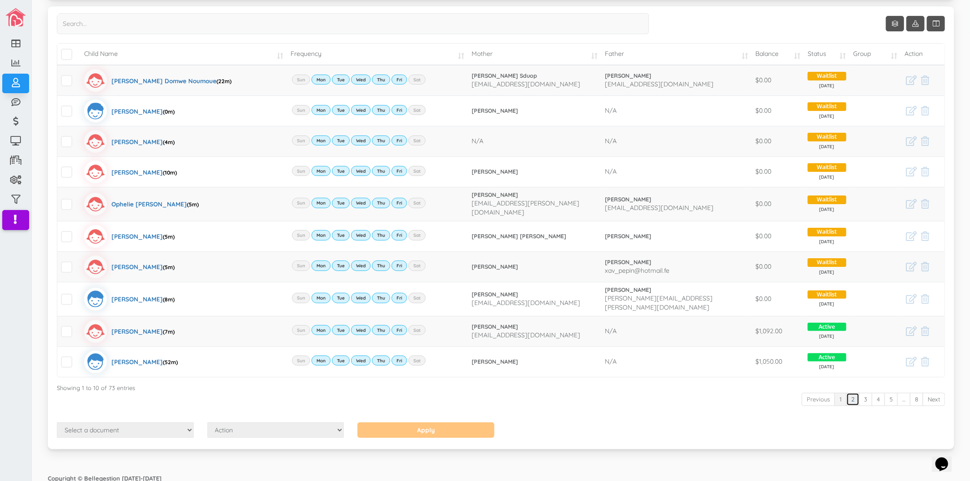
click at [846, 396] on link "2" at bounding box center [852, 399] width 13 height 13
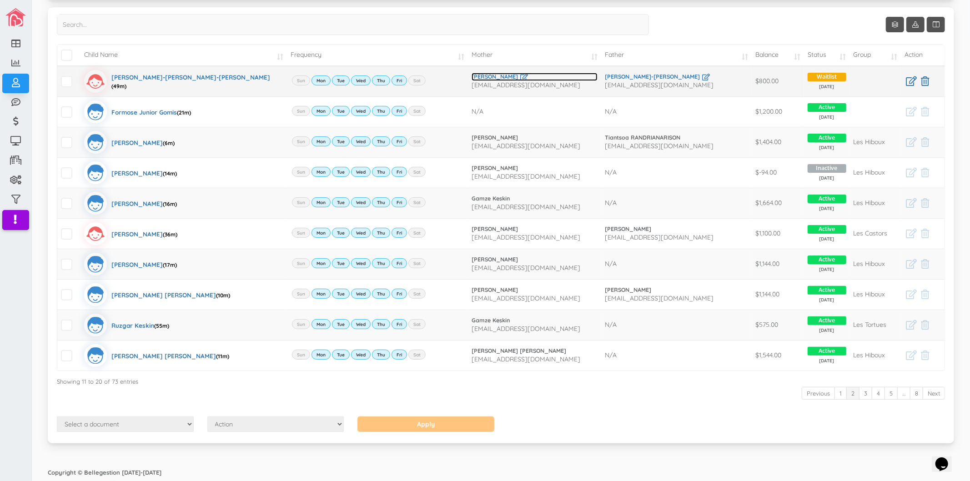
click at [498, 75] on link "Karolane Dallaire" at bounding box center [534, 77] width 126 height 8
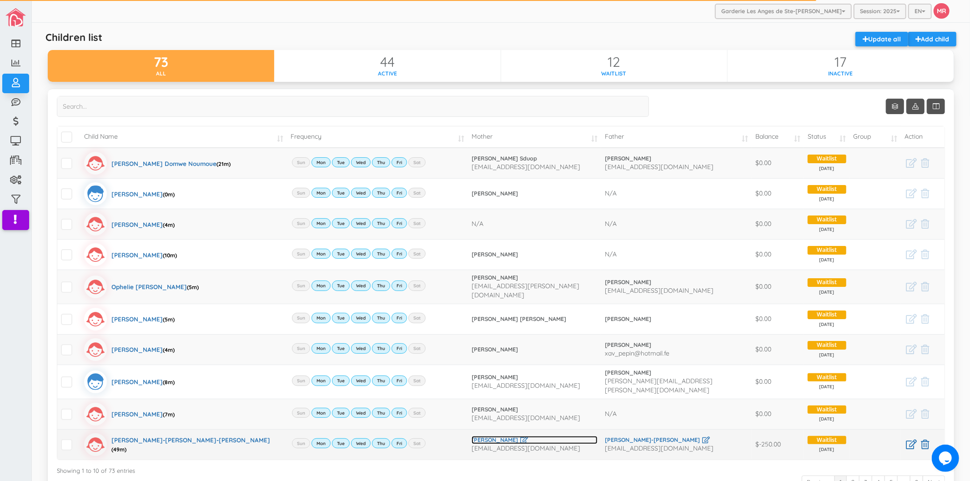
click at [506, 436] on link "[PERSON_NAME]" at bounding box center [534, 440] width 126 height 8
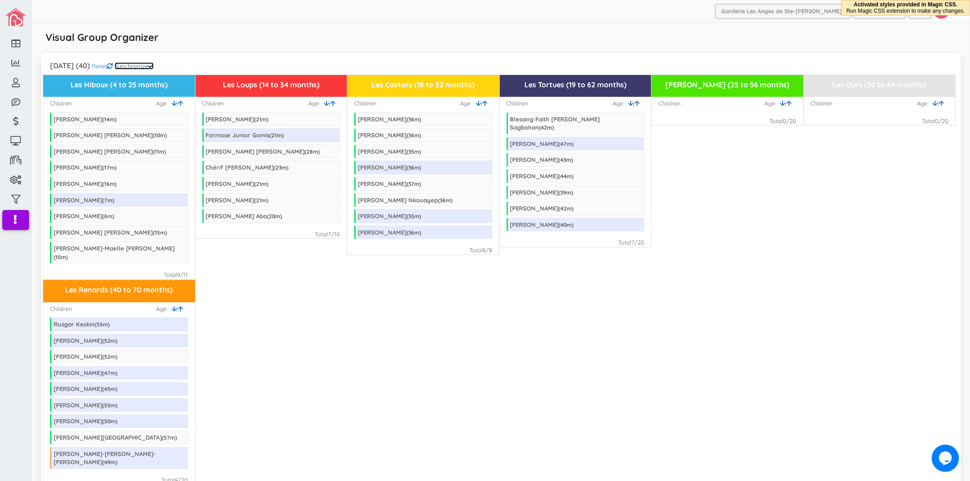
click at [154, 65] on link "Synchronize" at bounding box center [134, 65] width 39 height 7
